Goal: Information Seeking & Learning: Learn about a topic

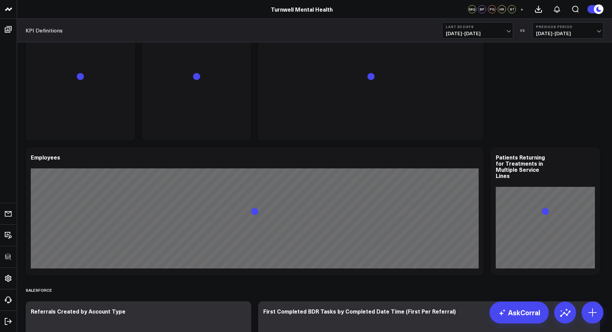
scroll to position [1777, 0]
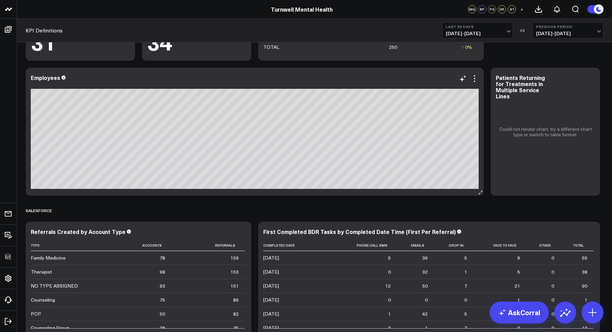
click at [480, 80] on div "Employees" at bounding box center [255, 132] width 458 height 128
click at [474, 79] on icon at bounding box center [474, 78] width 1 height 1
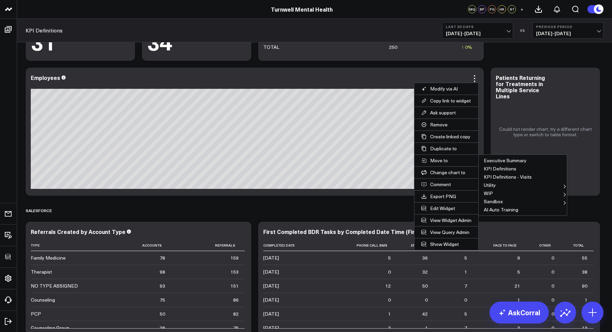
click at [207, 40] on div "KPI Definitions Last 30 Days 09/09/25 - 10/08/25 VS Previous Period 08/10/25 - …" at bounding box center [314, 31] width 595 height 24
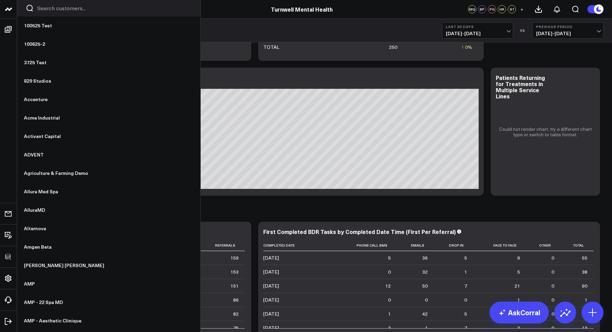
click at [41, 9] on input "Search customers input" at bounding box center [114, 8] width 154 height 8
click at [52, 6] on input "Search customers input" at bounding box center [114, 8] width 154 height 8
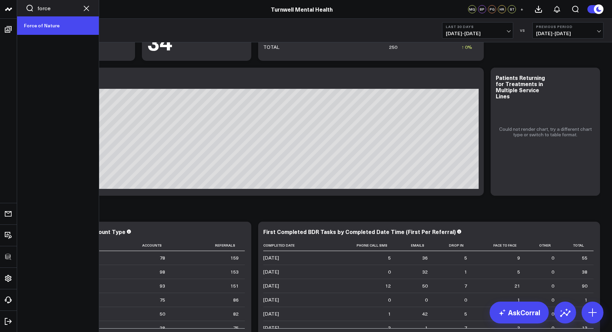
type input "force"
click at [47, 24] on link "Force of Nature" at bounding box center [58, 25] width 82 height 18
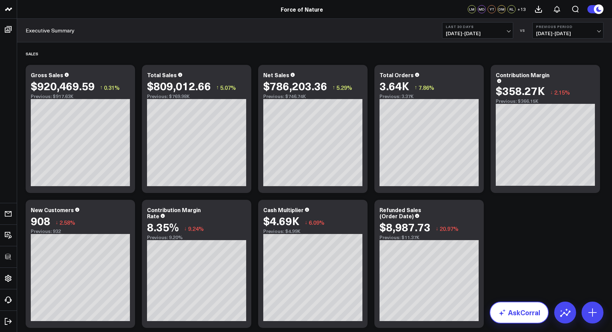
click at [516, 316] on link "AskCorral" at bounding box center [518, 313] width 59 height 22
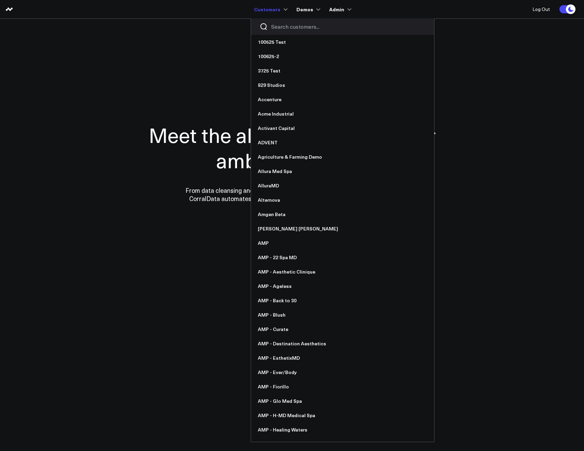
click at [283, 27] on input "Search customers input" at bounding box center [348, 27] width 154 height 8
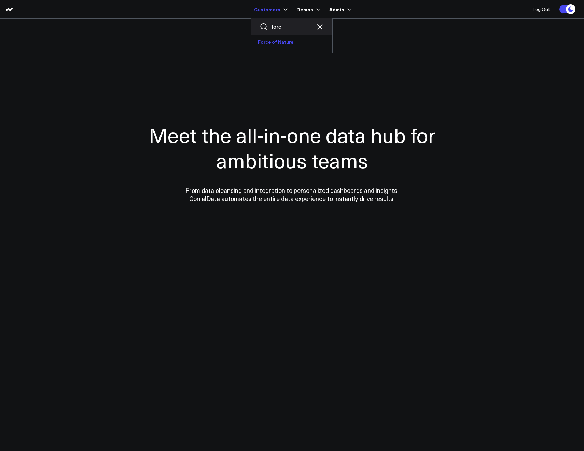
type input "forc"
click at [274, 43] on link "Force of Nature" at bounding box center [291, 42] width 81 height 14
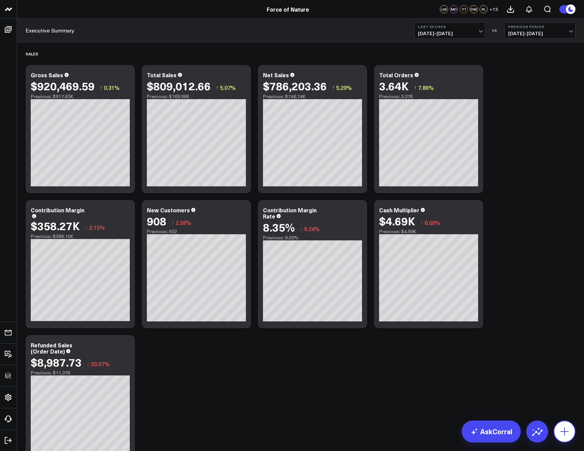
click at [568, 429] on icon at bounding box center [565, 431] width 11 height 11
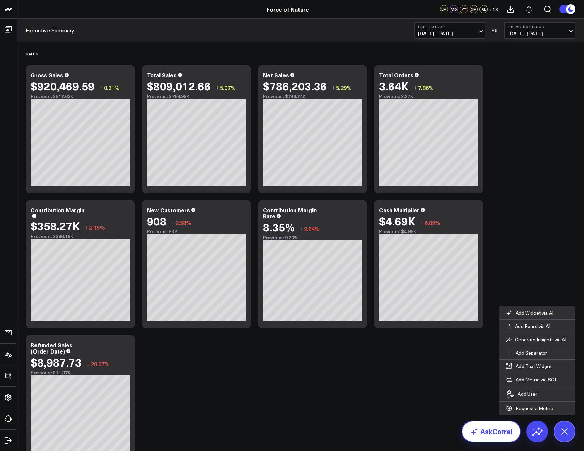
click at [492, 430] on link "AskCorral" at bounding box center [491, 431] width 59 height 22
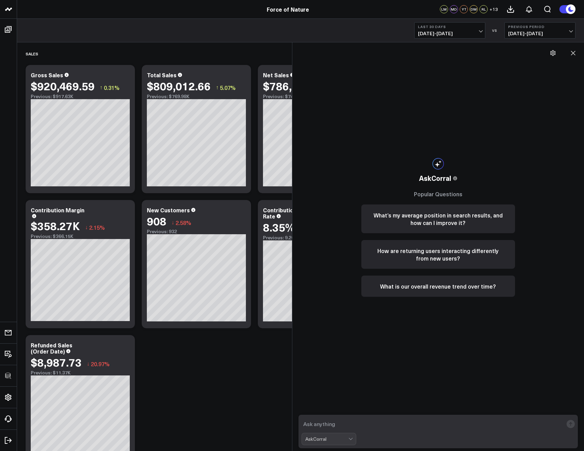
click at [343, 422] on textarea at bounding box center [433, 424] width 262 height 12
type textarea "what campaigns are performing the best?"
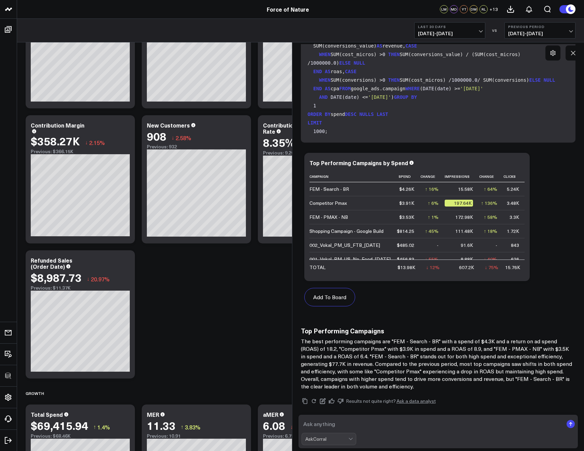
scroll to position [202, 0]
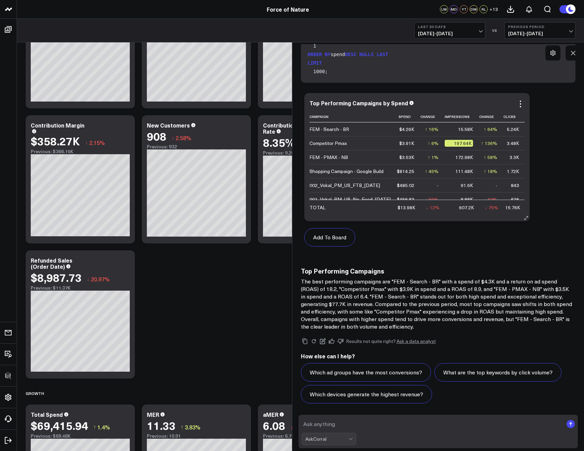
click at [520, 98] on div "Top Performing Campaigns by Spend Campaign Spend Change Impressions Change Clic…" at bounding box center [418, 157] width 226 height 128
click at [520, 100] on icon at bounding box center [521, 104] width 8 height 8
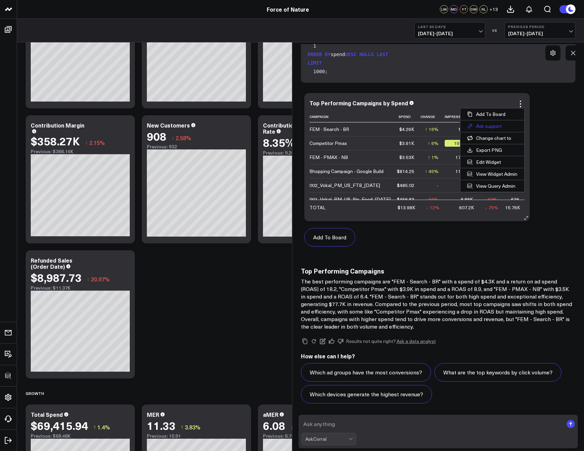
click at [498, 126] on button "Ask support" at bounding box center [493, 126] width 64 height 12
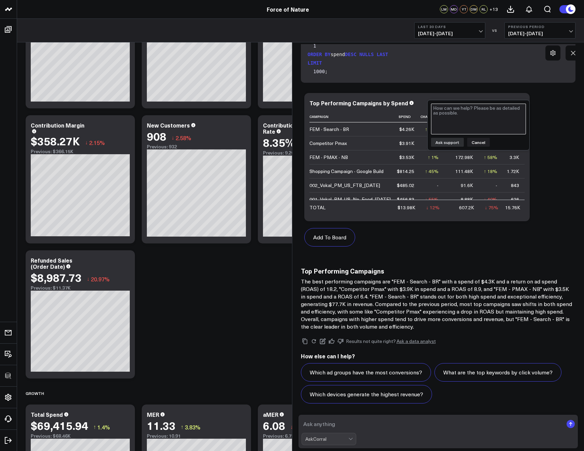
click at [494, 122] on textarea at bounding box center [478, 119] width 95 height 31
type textarea "This is a test support submission from Ask Corral"
click at [452, 140] on button "Ask support" at bounding box center [447, 142] width 33 height 9
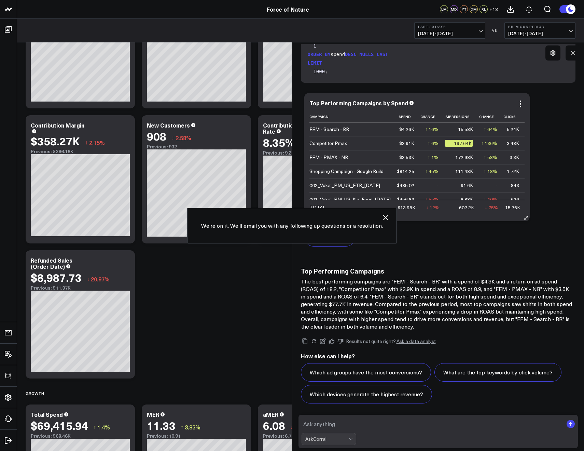
click at [439, 249] on div "Add To Board" at bounding box center [418, 237] width 226 height 32
click at [400, 341] on link "Ask a data analyst" at bounding box center [416, 341] width 39 height 5
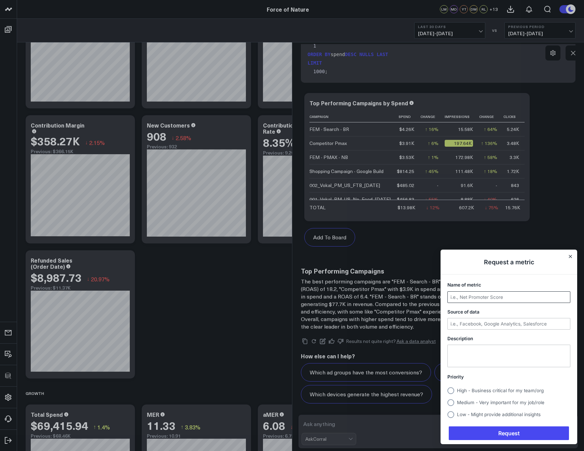
click at [467, 302] on div "Usersnap widget" at bounding box center [509, 297] width 123 height 12
click at [465, 300] on input "Name of metric" at bounding box center [509, 297] width 122 height 11
type input "This is a test from Ask Corral"
click at [461, 320] on input "Source of data" at bounding box center [509, 323] width 122 height 11
type input "test"
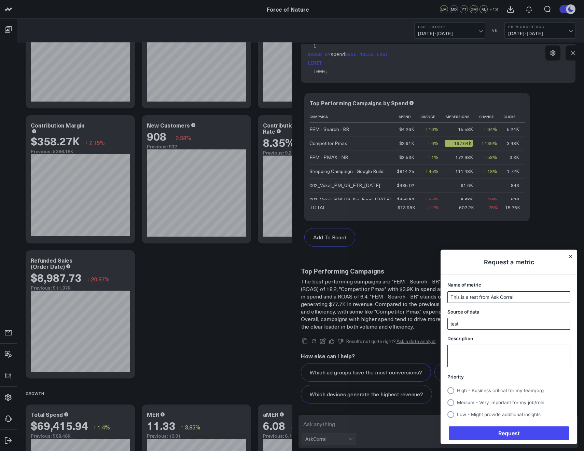
click at [471, 345] on textarea "Description" at bounding box center [509, 356] width 122 height 22
type textarea "test"
click at [454, 391] on circle "Usersnap widget" at bounding box center [451, 390] width 7 height 7
click at [448, 390] on input "High - Business critical for my team/org" at bounding box center [448, 390] width 0 height 0
click at [482, 431] on span "Request" at bounding box center [509, 433] width 120 height 14
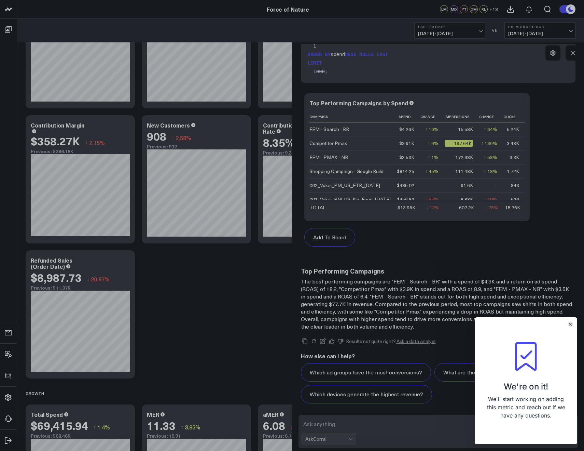
click at [570, 323] on icon "Close" at bounding box center [570, 324] width 3 height 3
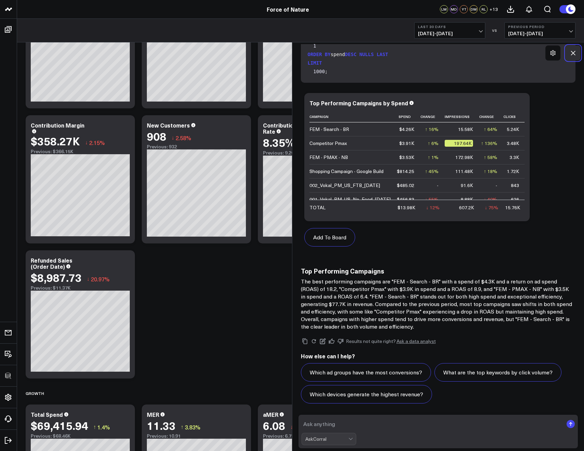
click at [577, 53] on icon at bounding box center [573, 53] width 7 height 7
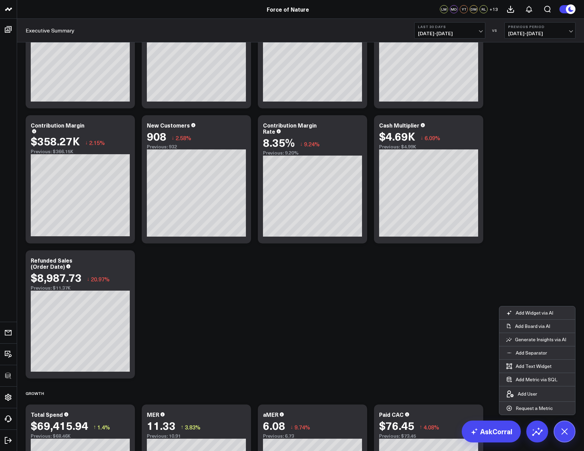
click at [558, 424] on button at bounding box center [565, 431] width 22 height 22
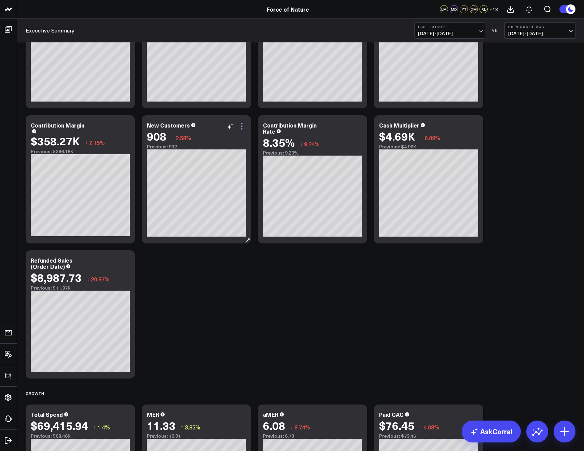
click at [241, 126] on icon at bounding box center [242, 126] width 8 height 8
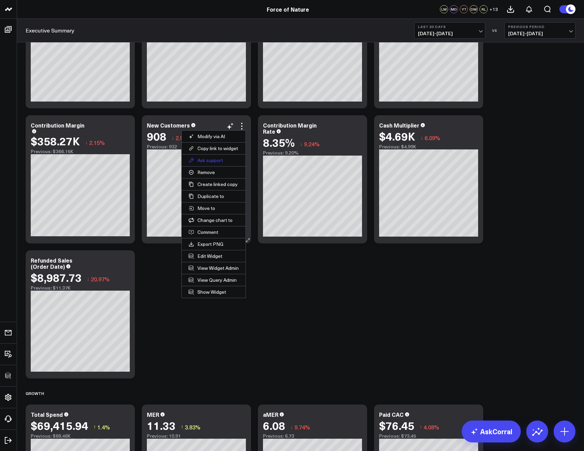
click at [211, 157] on button "Ask support" at bounding box center [214, 160] width 64 height 12
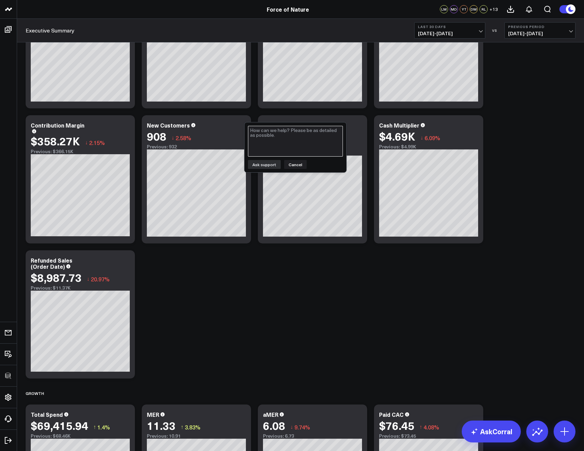
click at [281, 138] on textarea at bounding box center [295, 141] width 95 height 31
type textarea "This is a test support request from the dashboards"
click at [264, 162] on button "Ask support" at bounding box center [264, 164] width 33 height 9
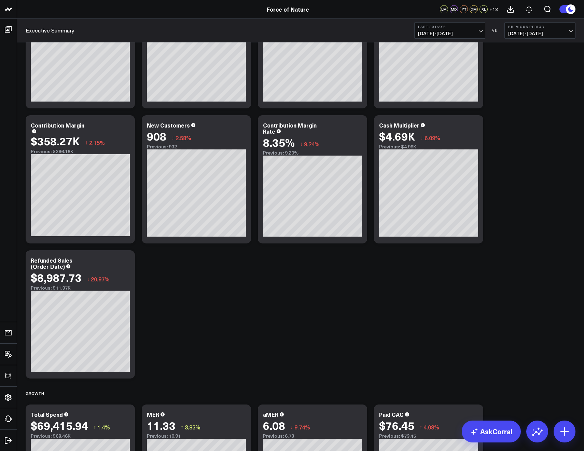
click at [459, 34] on span "09/09/25 - 10/08/25" at bounding box center [450, 33] width 64 height 5
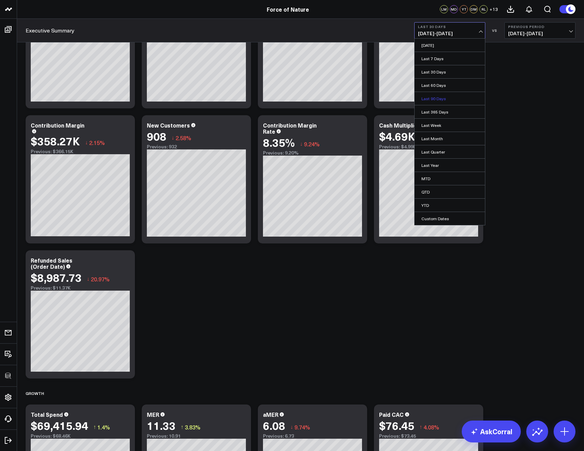
click at [435, 100] on link "Last 90 Days" at bounding box center [450, 98] width 70 height 13
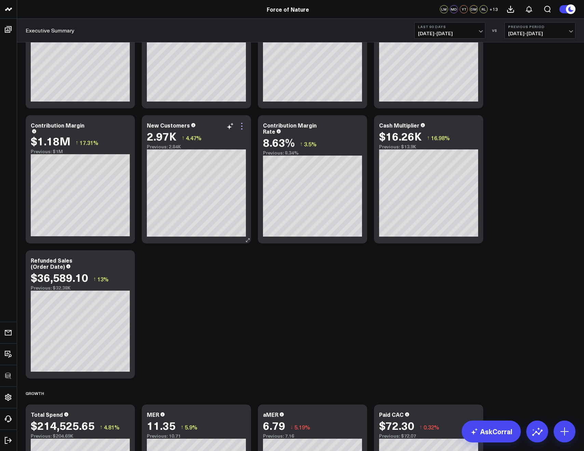
click at [241, 129] on icon at bounding box center [241, 128] width 1 height 1
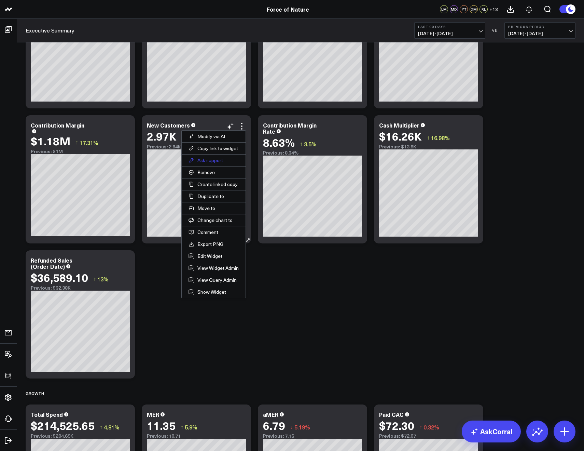
click at [207, 160] on button "Ask support" at bounding box center [214, 160] width 64 height 12
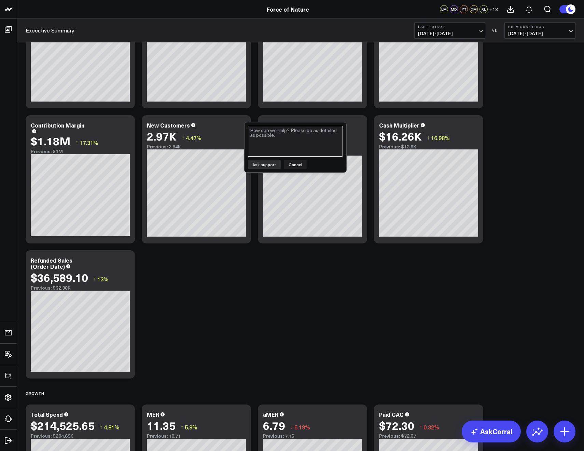
click at [260, 155] on textarea at bounding box center [295, 141] width 95 height 31
type textarea "This is a test support request with a date range set"
click at [255, 166] on button "Ask support" at bounding box center [264, 164] width 33 height 9
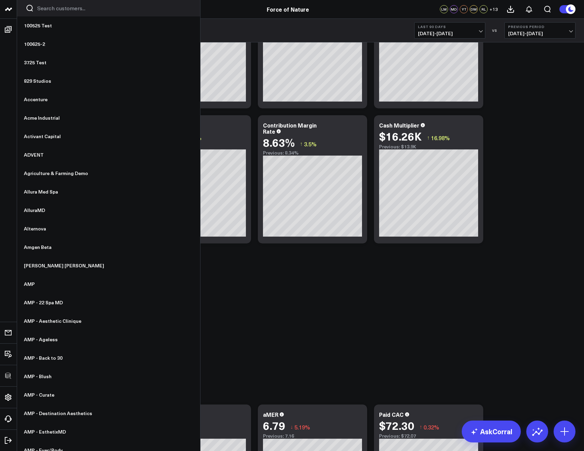
click at [58, 7] on input "Search customers input" at bounding box center [114, 8] width 154 height 8
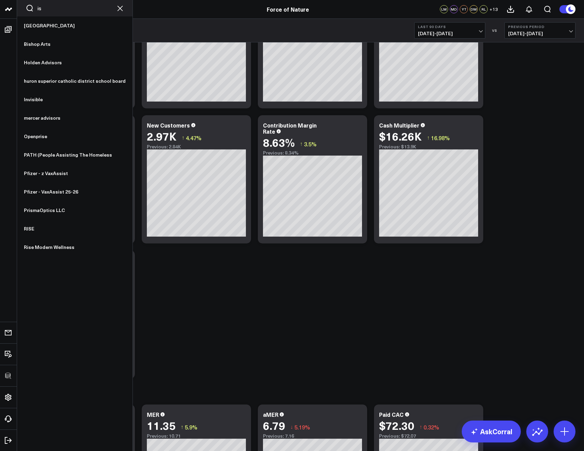
type input "i"
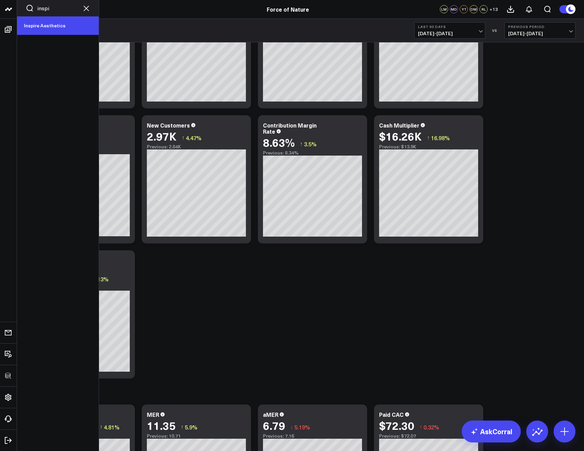
type input "inspi"
click at [34, 23] on link "Inspire Aesthetics" at bounding box center [58, 25] width 82 height 18
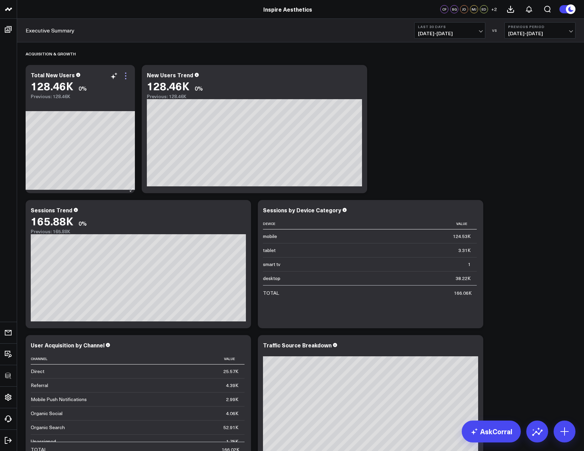
click at [127, 77] on icon at bounding box center [126, 76] width 8 height 8
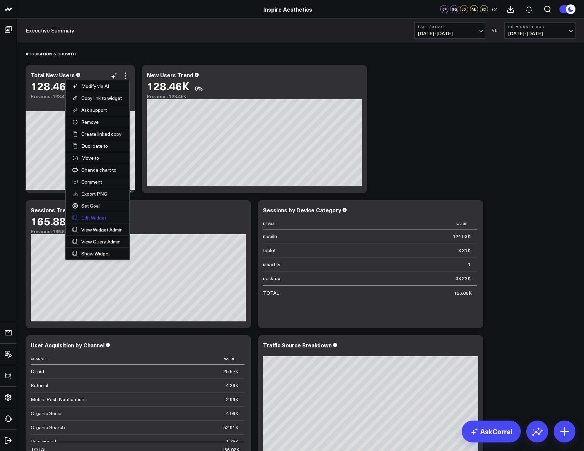
click at [96, 217] on button "Edit Widget" at bounding box center [98, 218] width 64 height 12
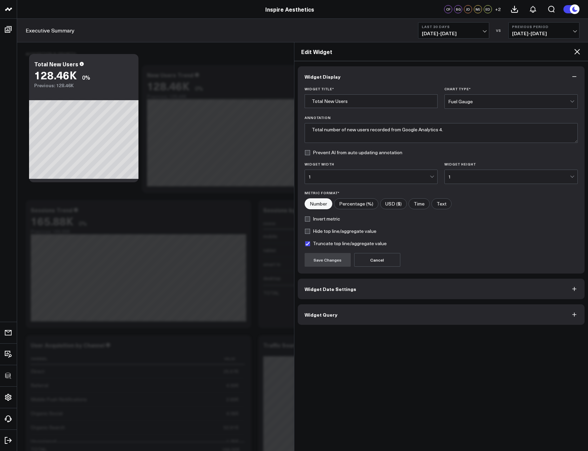
click at [320, 312] on span "Widget Query" at bounding box center [321, 314] width 33 height 5
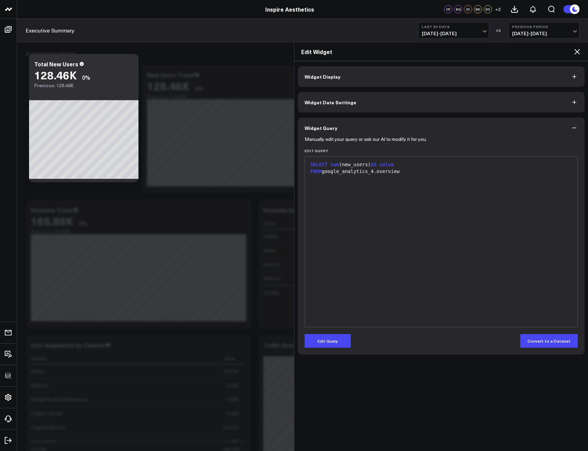
click at [582, 59] on div "Edit Widget" at bounding box center [441, 51] width 294 height 19
click at [580, 57] on div "Edit Widget" at bounding box center [441, 51] width 294 height 19
click at [580, 56] on div "Edit Widget" at bounding box center [441, 51] width 294 height 19
click at [577, 51] on icon at bounding box center [577, 52] width 8 height 8
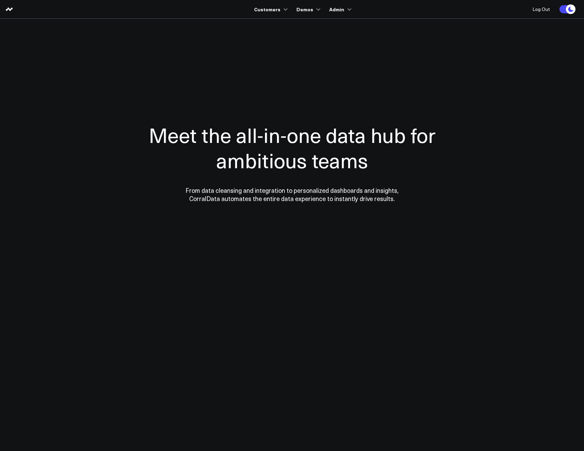
click at [160, 71] on div "Meet the all-in-one data hub for ambitious teams From data cleansing and integr…" at bounding box center [292, 162] width 335 height 191
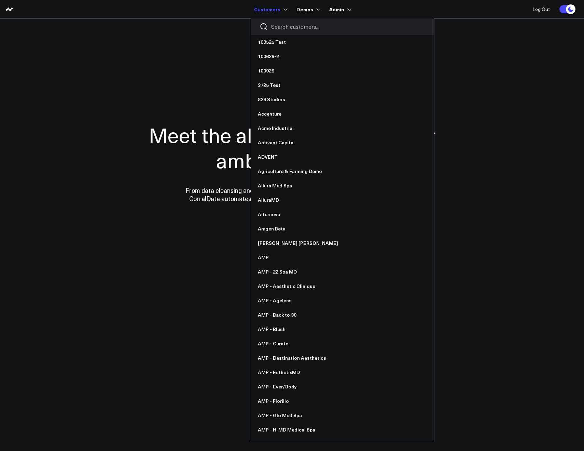
click at [281, 27] on input "Search customers input" at bounding box center [348, 27] width 154 height 8
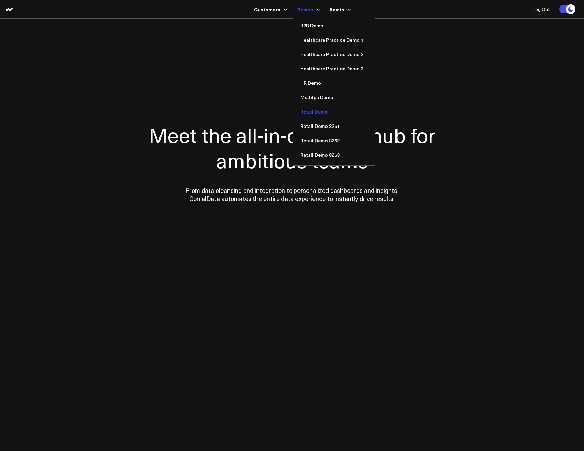
click at [306, 109] on link "Retail Demo" at bounding box center [334, 112] width 81 height 14
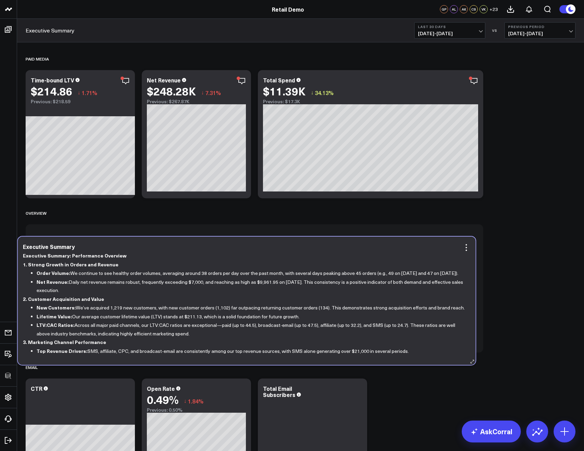
drag, startPoint x: 293, startPoint y: 96, endPoint x: 278, endPoint y: 268, distance: 171.9
click at [278, 269] on li "Order Volume: We continue to see healthy order volumes, averaging around 38 ord…" at bounding box center [251, 273] width 429 height 9
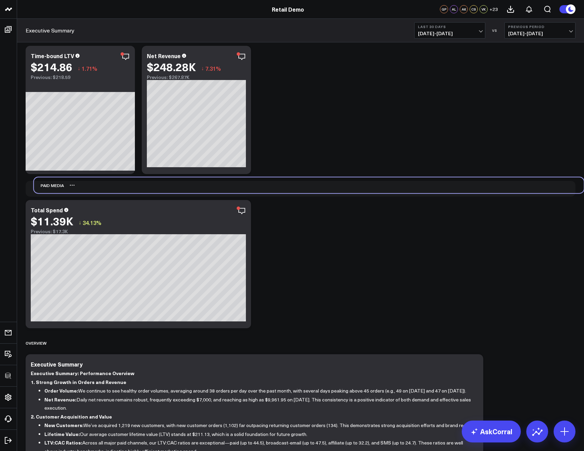
drag, startPoint x: 70, startPoint y: 55, endPoint x: 79, endPoint y: 187, distance: 131.8
click at [79, 187] on div "Paid Media" at bounding box center [309, 185] width 550 height 16
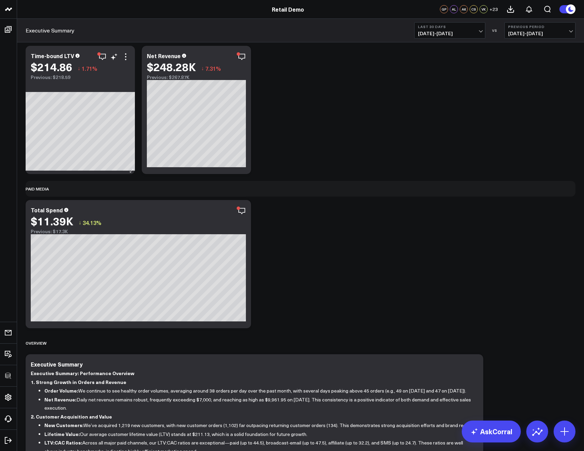
click at [125, 56] on div "Time-bound LTV $214.86 ↓ 1.71% Previous: $218.59" at bounding box center [80, 63] width 109 height 34
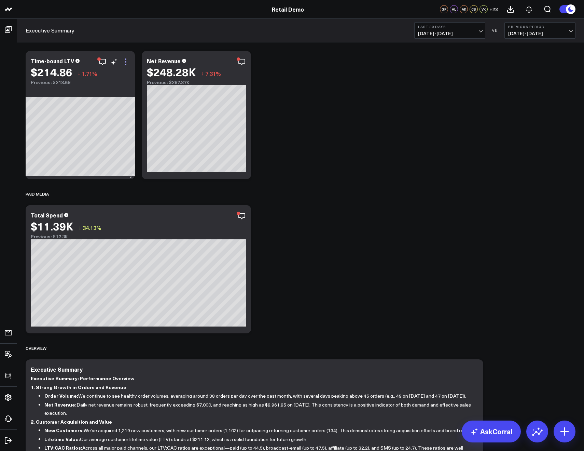
click at [125, 63] on icon at bounding box center [126, 62] width 8 height 8
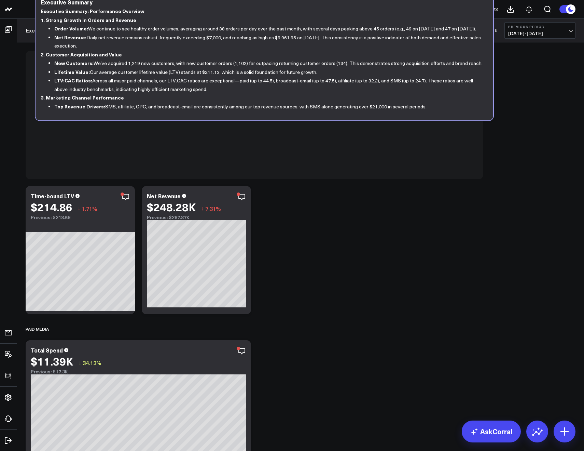
drag, startPoint x: 299, startPoint y: 366, endPoint x: 309, endPoint y: -1, distance: 367.2
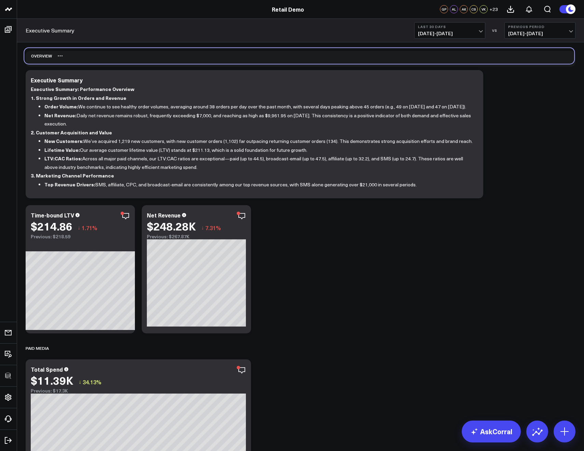
drag, startPoint x: 75, startPoint y: 273, endPoint x: 73, endPoint y: 55, distance: 217.7
click at [73, 55] on div "OVERVIEW" at bounding box center [299, 56] width 550 height 16
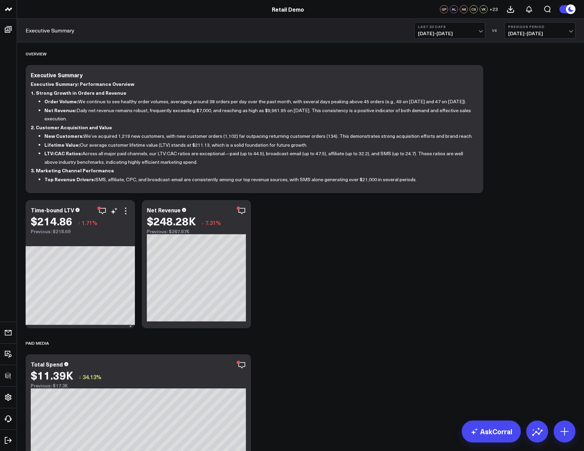
drag, startPoint x: 57, startPoint y: 338, endPoint x: 53, endPoint y: 230, distance: 108.4
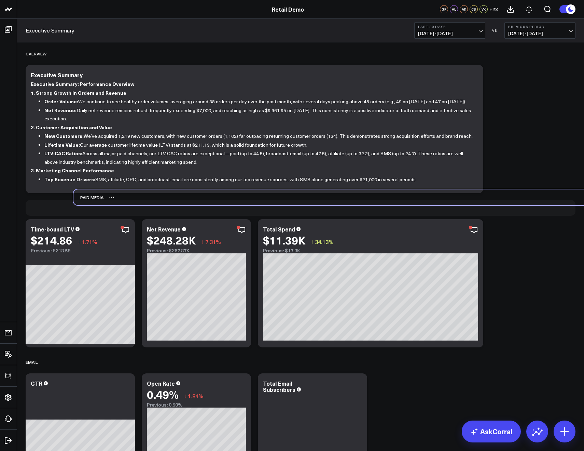
drag, startPoint x: 44, startPoint y: 342, endPoint x: 80, endPoint y: 201, distance: 145.0
click at [80, 201] on div "Paid Media" at bounding box center [88, 197] width 30 height 16
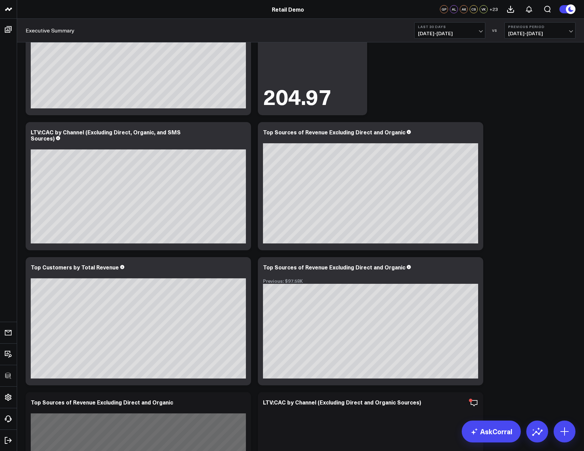
scroll to position [688, 0]
